Goal: Information Seeking & Learning: Understand process/instructions

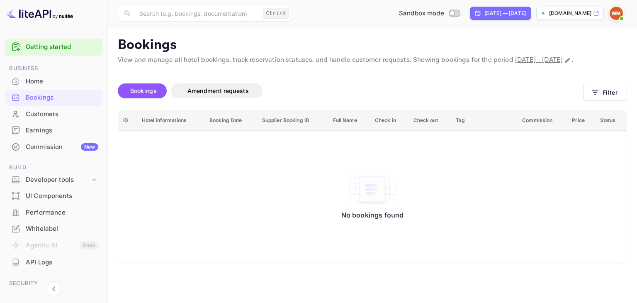
click at [57, 49] on link "Getting started" at bounding box center [62, 47] width 73 height 10
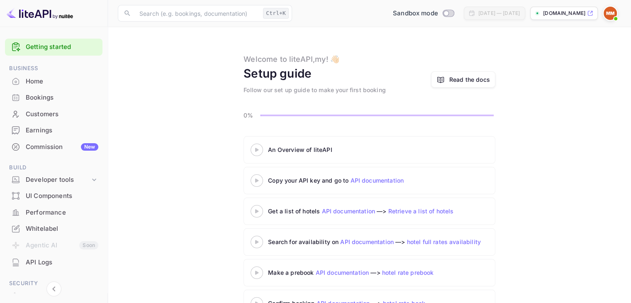
click at [256, 150] on 3 at bounding box center [256, 150] width 3 height 4
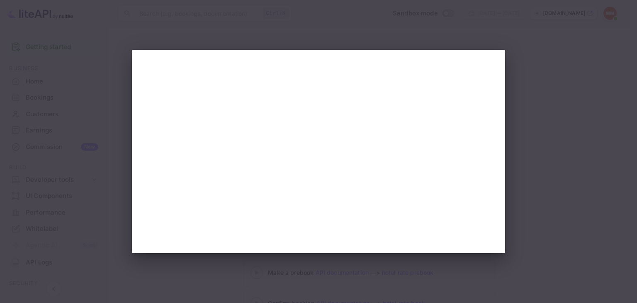
click at [534, 105] on div at bounding box center [318, 151] width 637 height 303
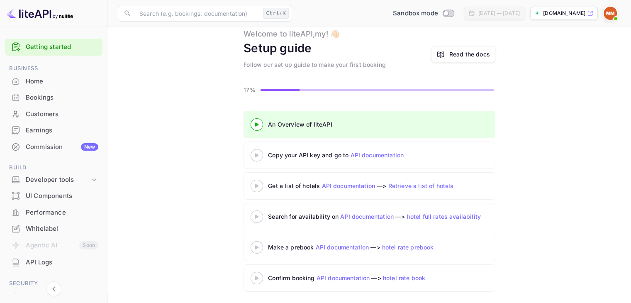
scroll to position [27, 0]
click at [402, 278] on link "hotel rate book" at bounding box center [404, 276] width 42 height 7
